Goal: Information Seeking & Learning: Learn about a topic

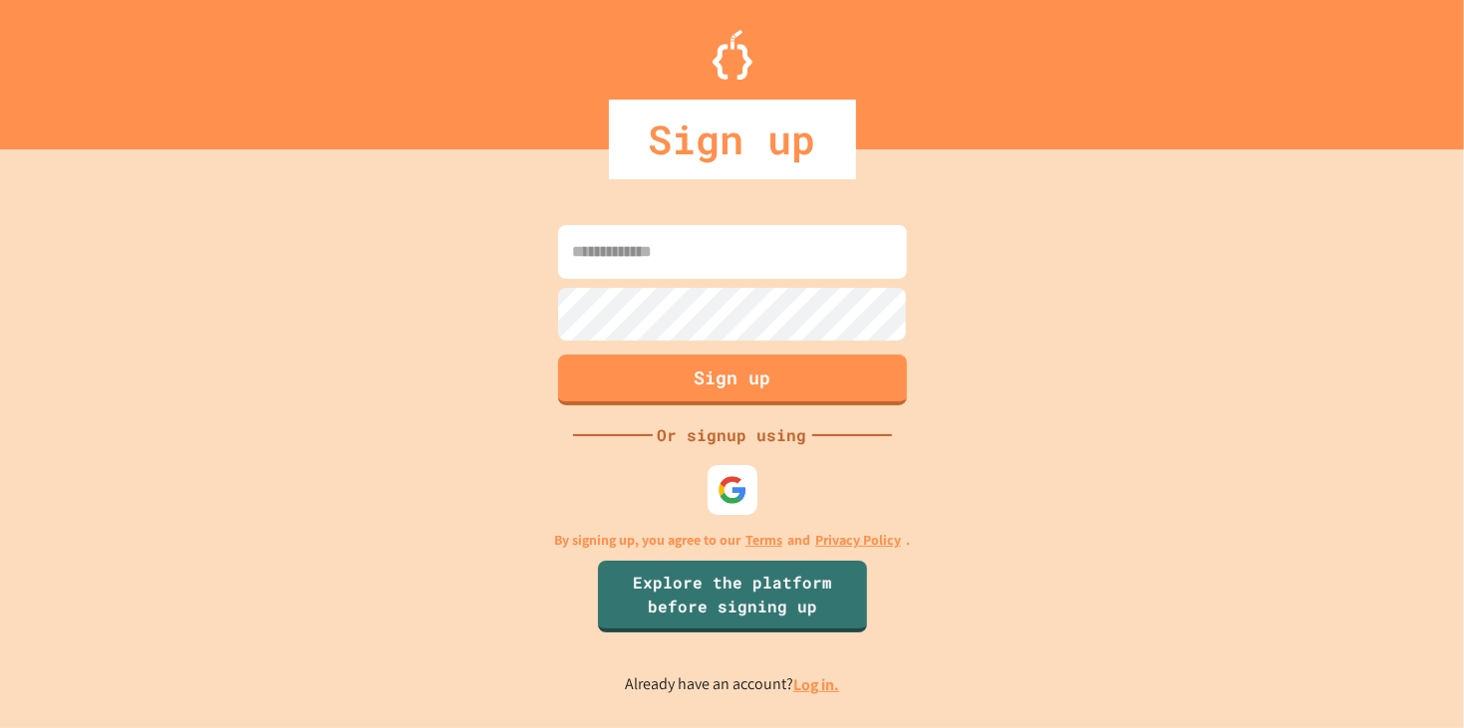
click at [820, 694] on link "Log in." at bounding box center [816, 685] width 46 height 21
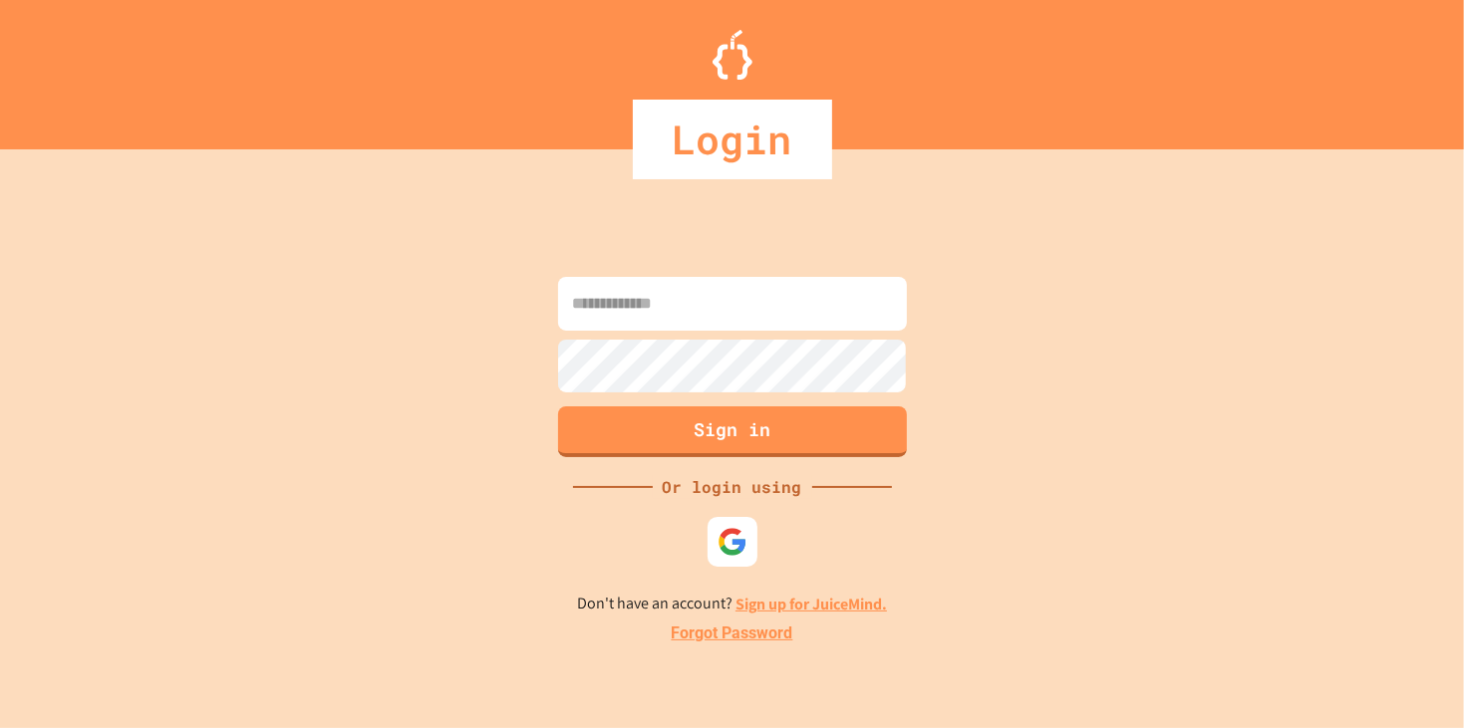
click at [642, 319] on input at bounding box center [732, 304] width 349 height 54
type input "**********"
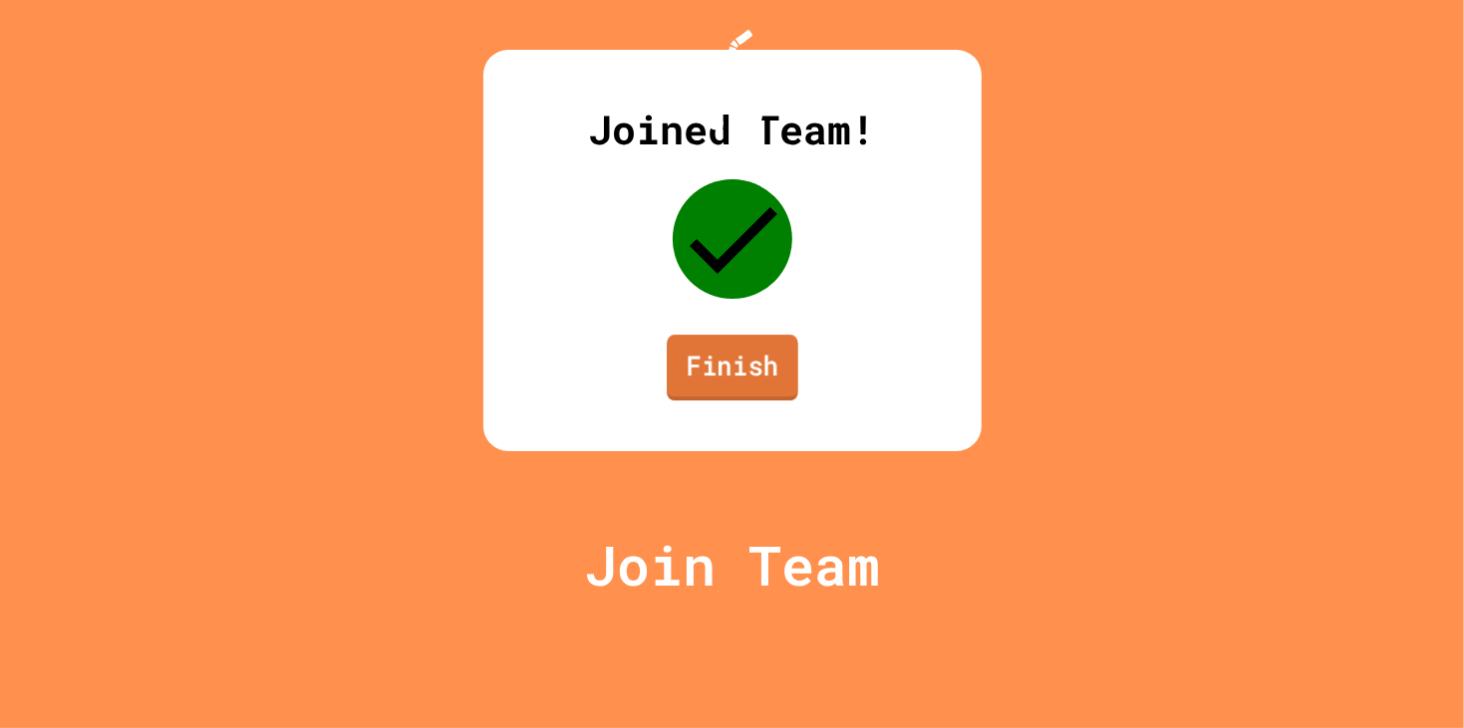
click at [702, 401] on link "Finish" at bounding box center [733, 368] width 132 height 66
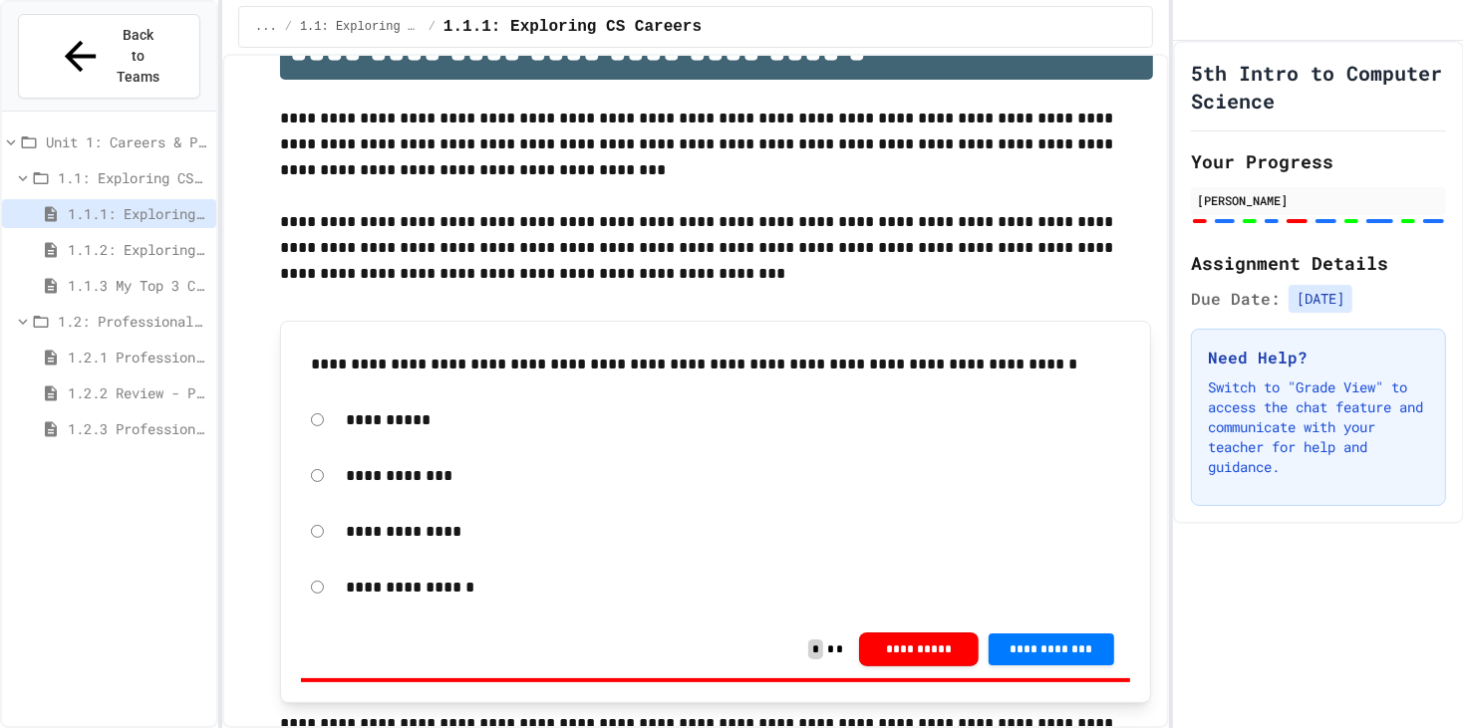
scroll to position [71, 0]
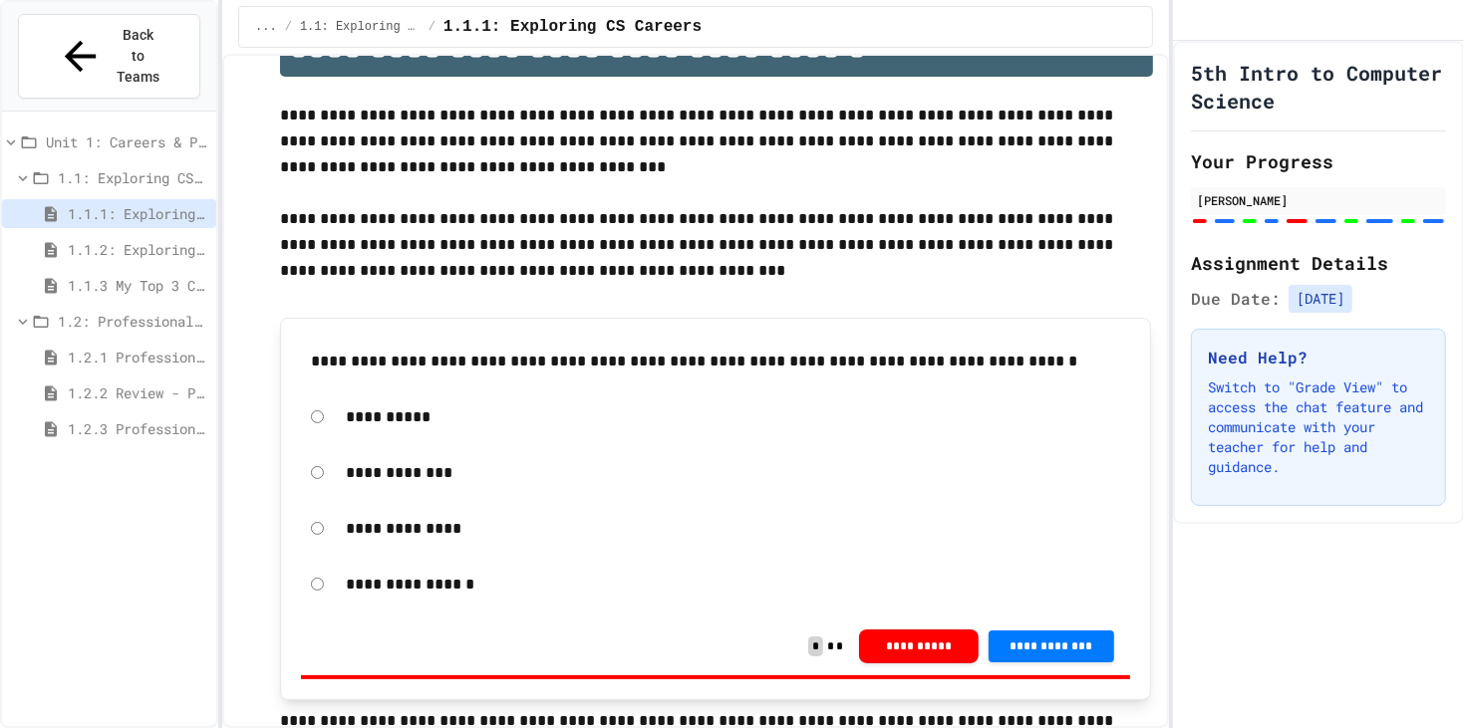
click at [194, 199] on div "1.1.1: Exploring CS Careers" at bounding box center [109, 217] width 214 height 36
click at [197, 239] on span "1.1.2: Exploring CS Careers - Review" at bounding box center [138, 249] width 140 height 21
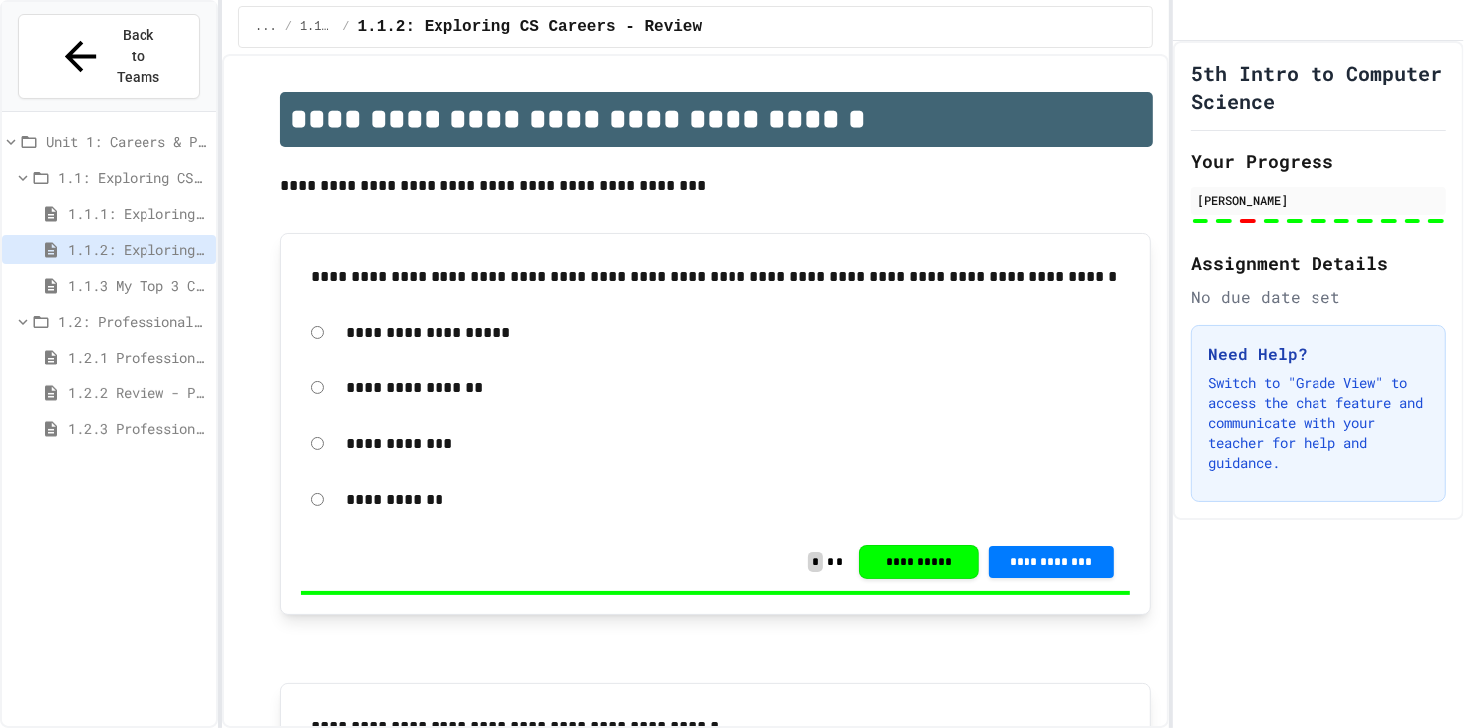
click at [170, 275] on span "1.1.3 My Top 3 CS Careers!" at bounding box center [138, 285] width 140 height 21
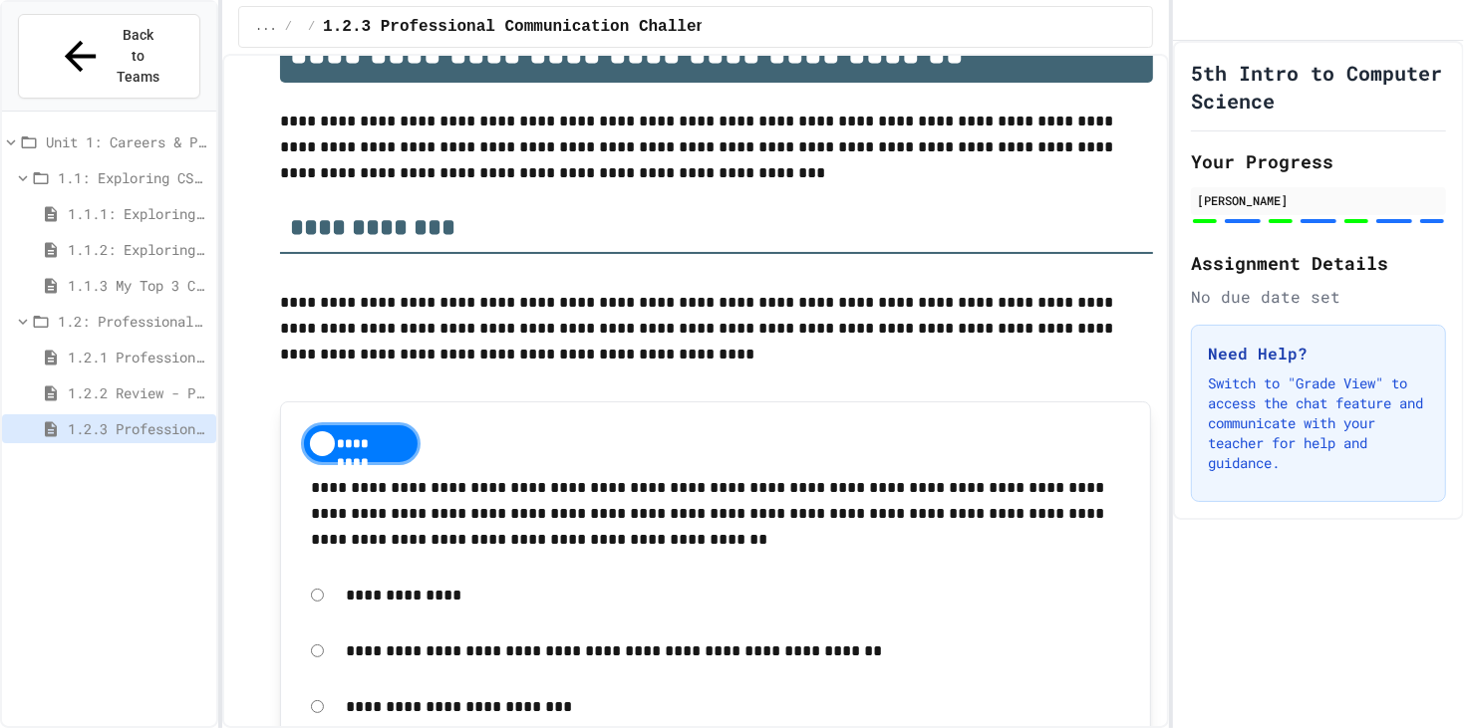
scroll to position [68, 0]
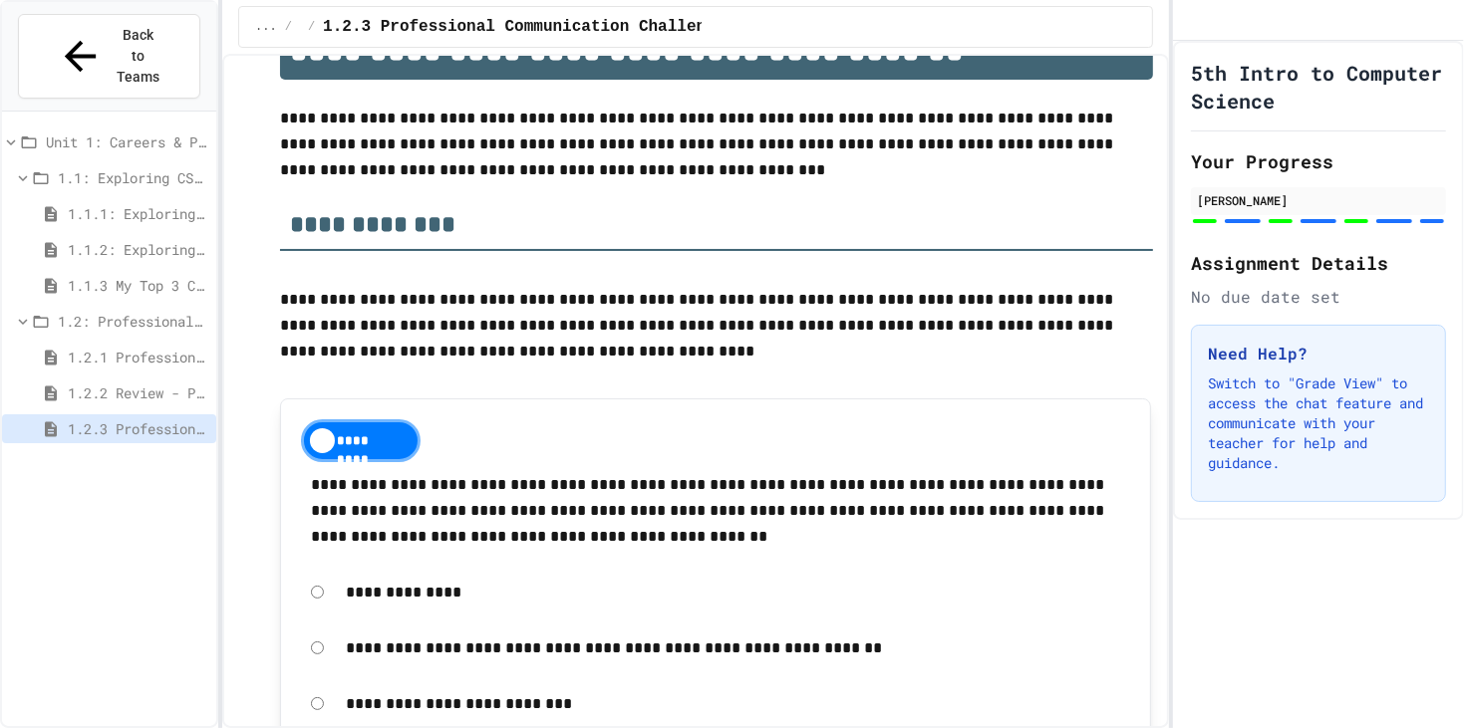
click at [99, 199] on div "1.1.1: Exploring CS Careers" at bounding box center [109, 213] width 214 height 29
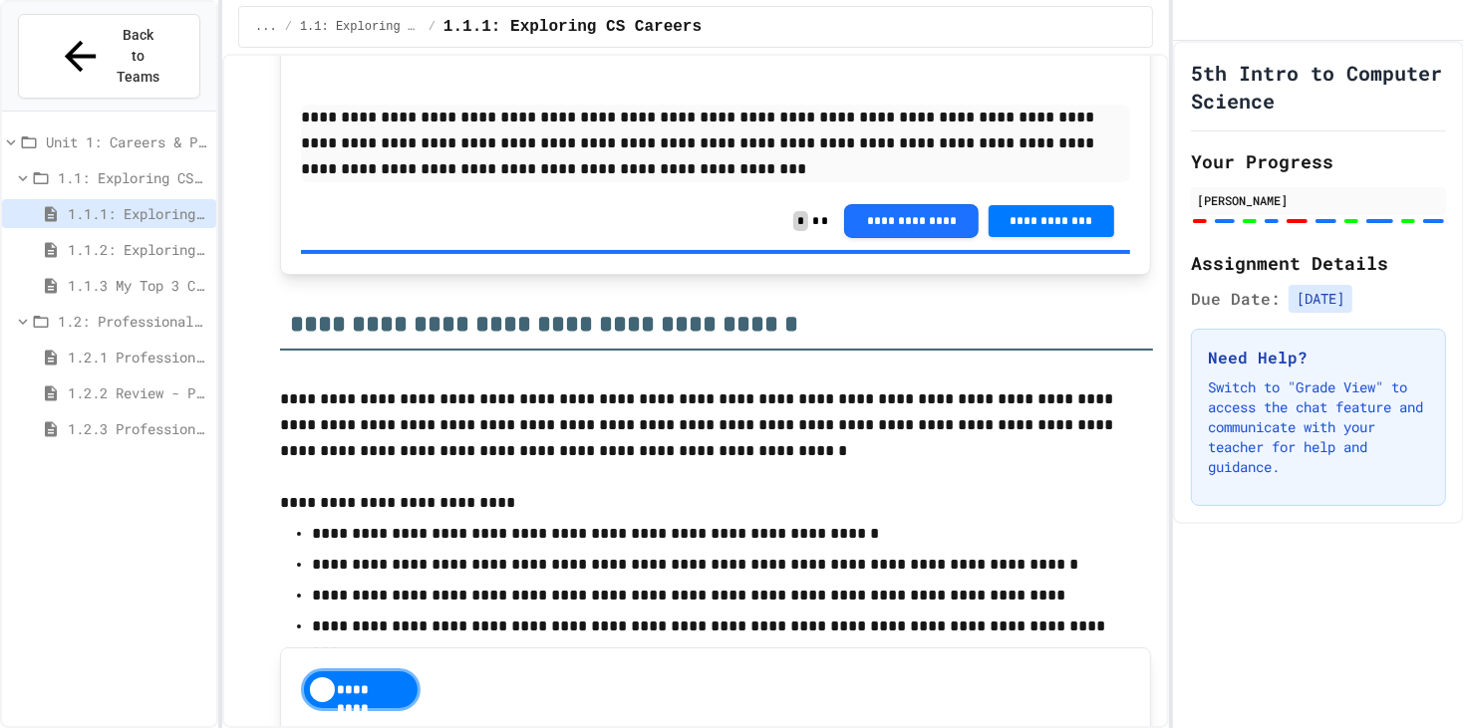
scroll to position [1233, 0]
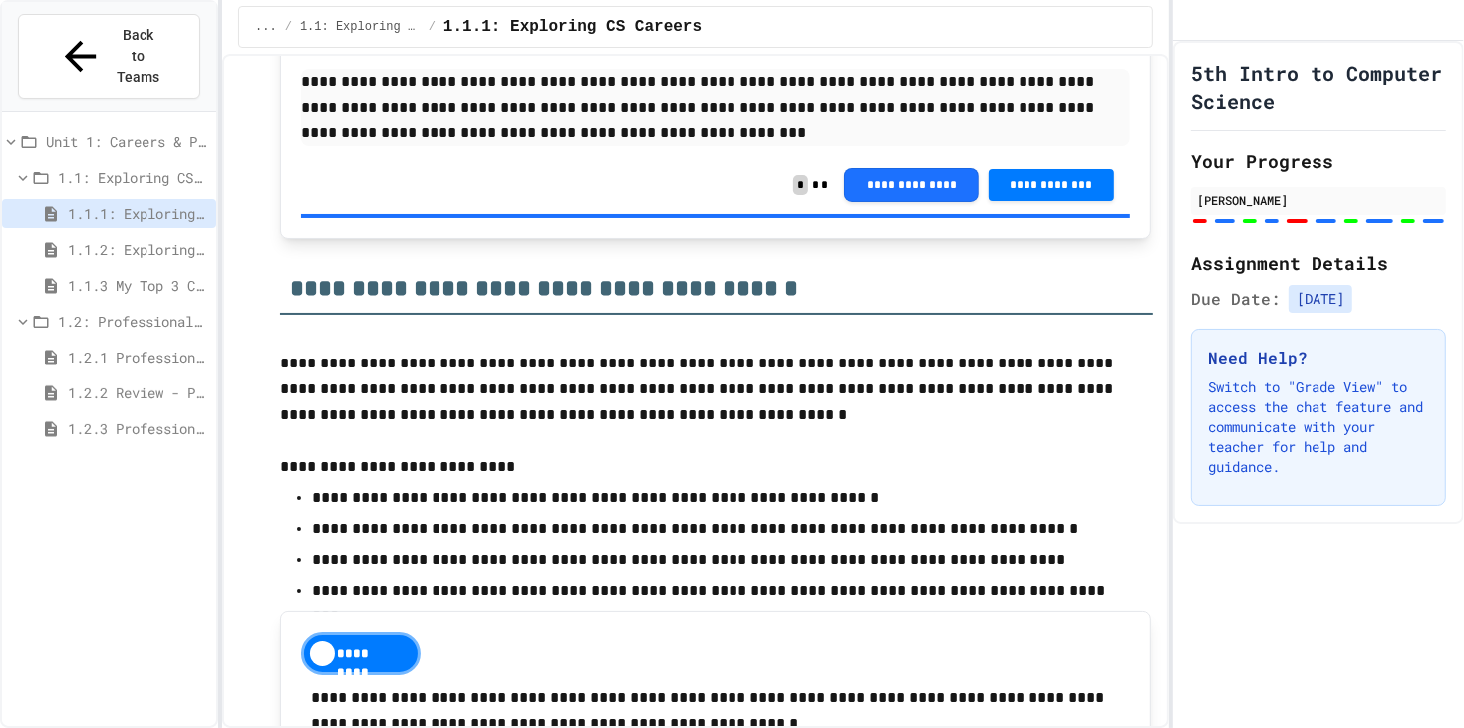
click at [638, 294] on h2 "**********" at bounding box center [716, 281] width 873 height 68
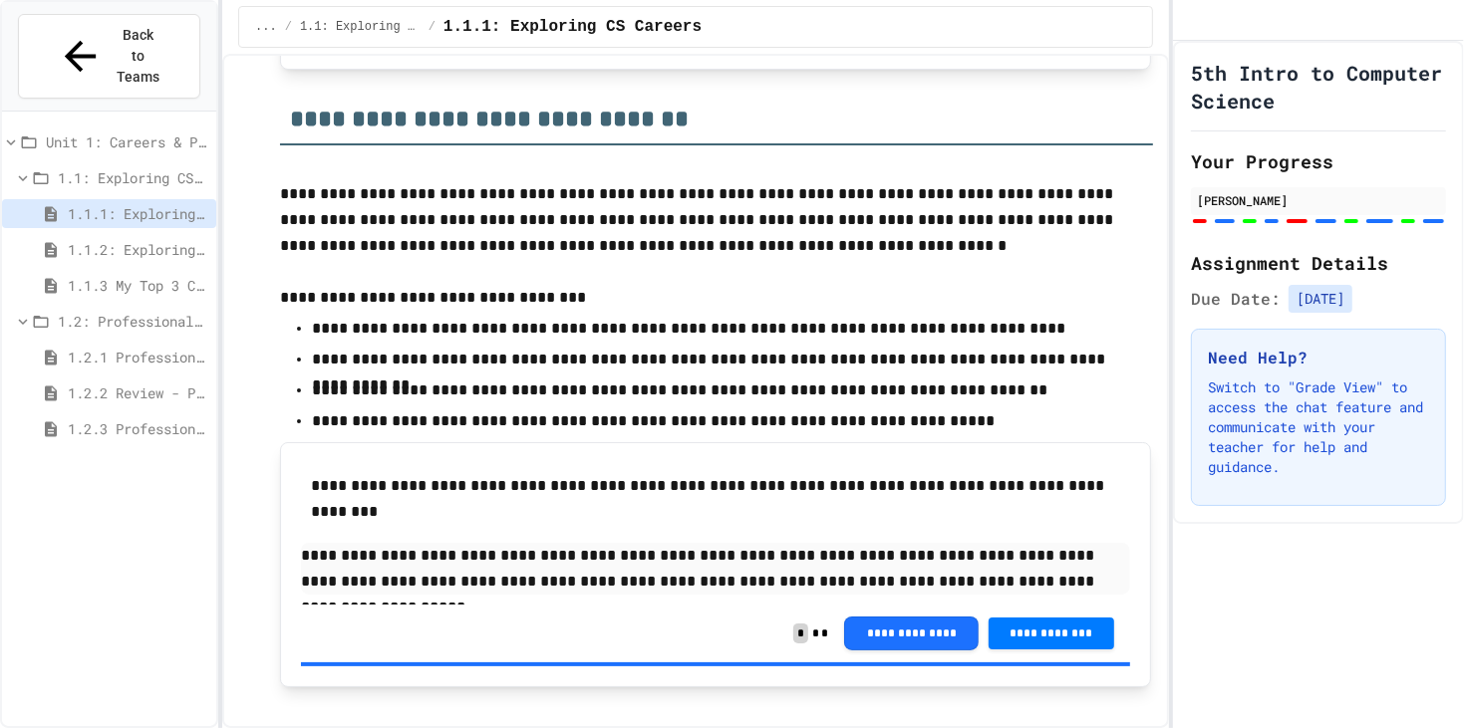
scroll to position [2225, 0]
